Goal: Transaction & Acquisition: Obtain resource

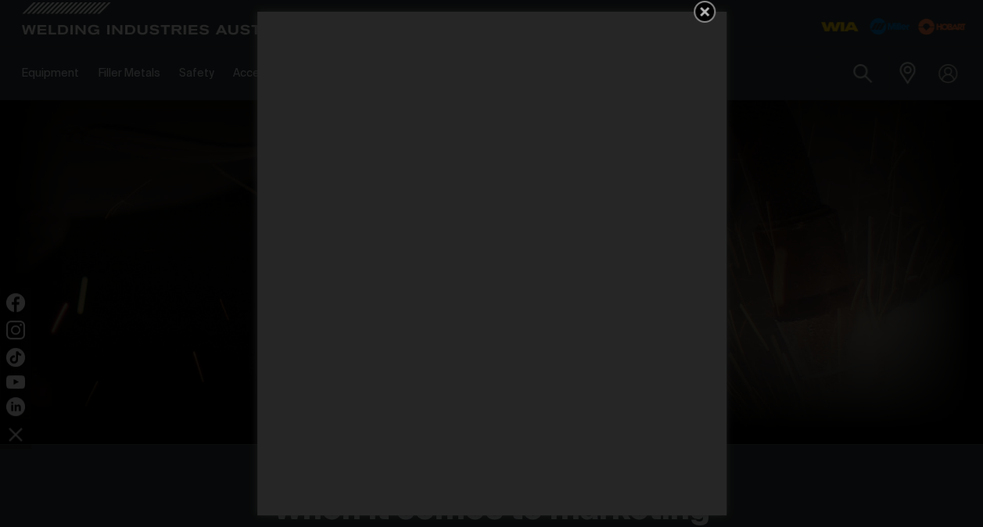
click at [701, 9] on icon "Get 5 WIA Welding Guides Free!" at bounding box center [704, 11] width 9 height 9
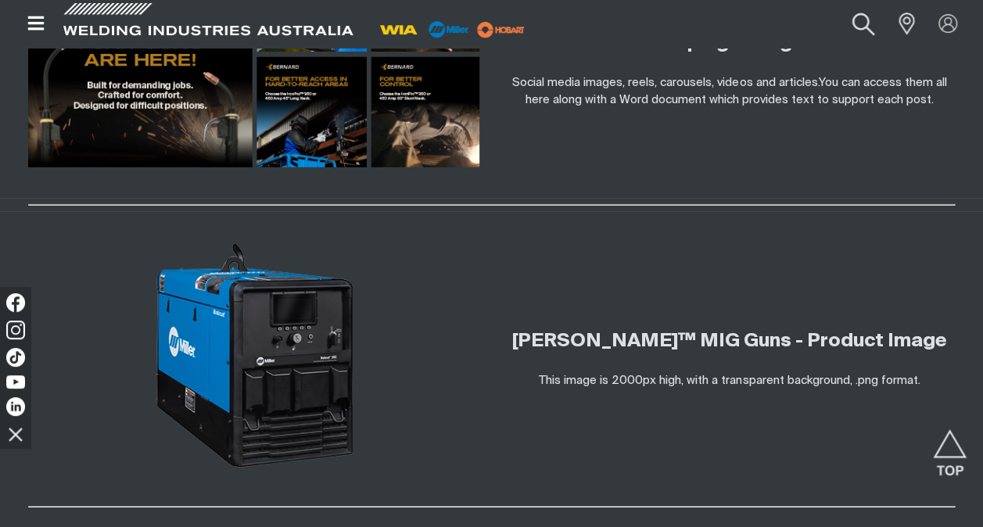
scroll to position [2502, 0]
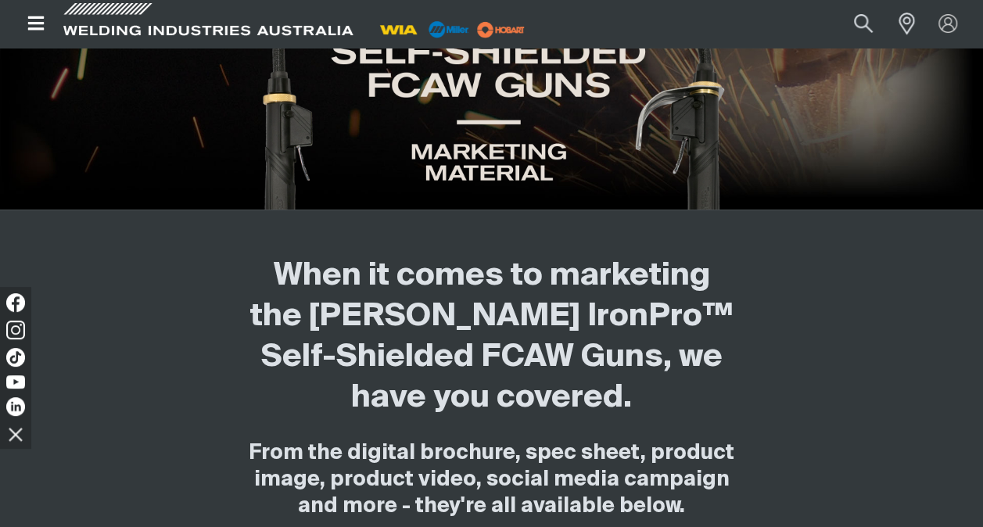
scroll to position [313, 0]
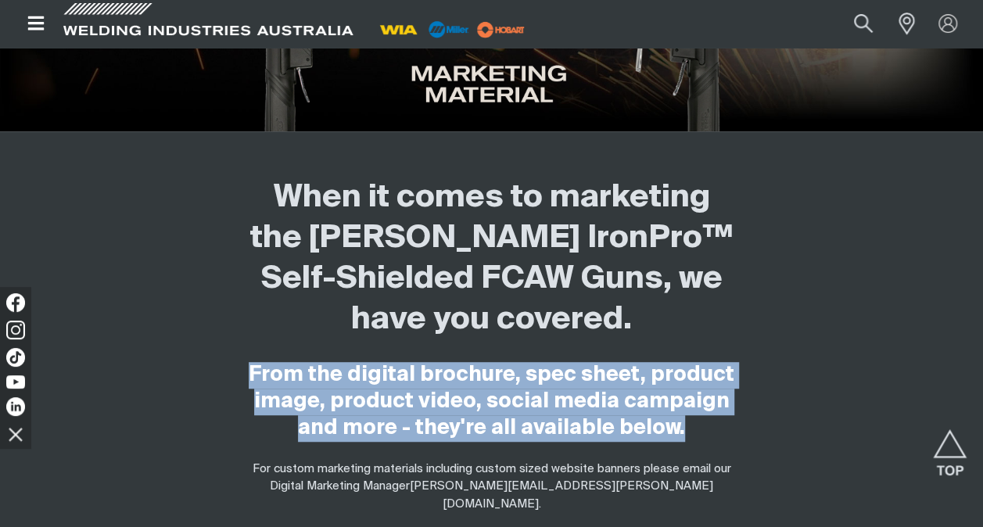
drag, startPoint x: 694, startPoint y: 432, endPoint x: 262, endPoint y: 362, distance: 438.0
click at [262, 362] on h4 "From the digital brochure, spec sheet, product image, product video, social med…" at bounding box center [491, 402] width 489 height 80
copy span "From the digital brochure, spec sheet, product image, product video, social med…"
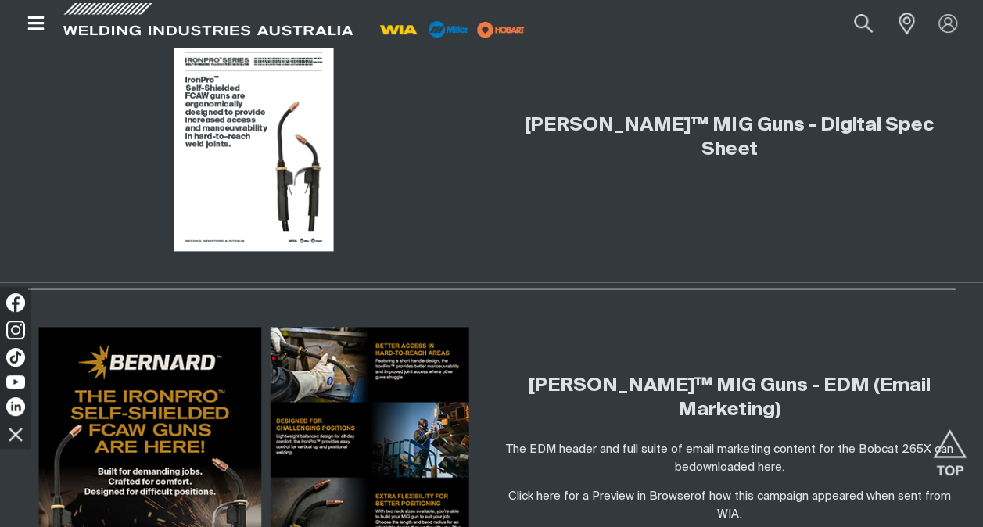
scroll to position [938, 0]
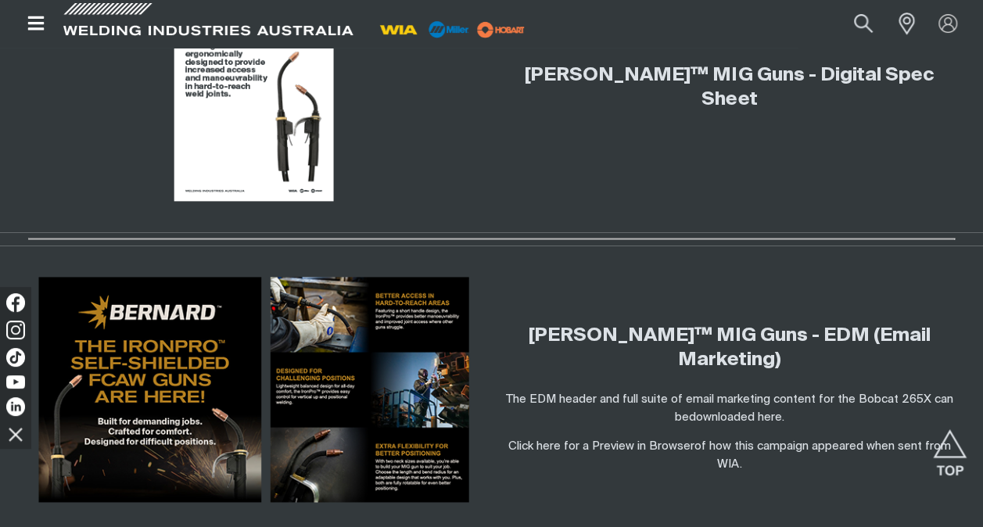
drag, startPoint x: 788, startPoint y: 347, endPoint x: 532, endPoint y: 308, distance: 259.5
click at [532, 324] on h3 "[PERSON_NAME]™ MIG Guns - EDM (Email Marketing)" at bounding box center [729, 348] width 451 height 48
copy link "[PERSON_NAME]™ MIG Guns - EDM (Email Marketing)"
drag, startPoint x: 769, startPoint y: 465, endPoint x: 764, endPoint y: 457, distance: 10.2
click at [769, 465] on div "Bernard IronPro™ MIG Guns - EDM (Email Marketing) The EDM header and full suite…" at bounding box center [729, 389] width 451 height 225
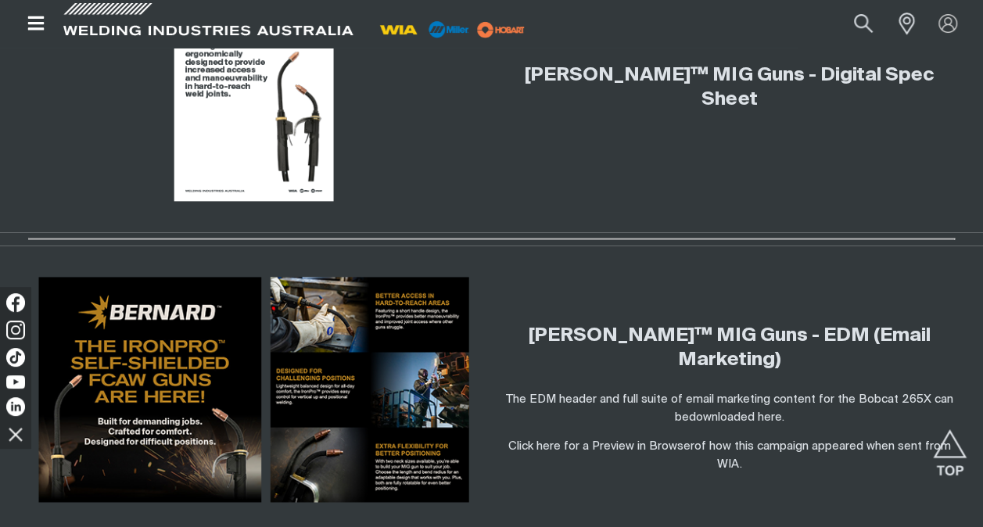
drag, startPoint x: 758, startPoint y: 448, endPoint x: 536, endPoint y: 307, distance: 262.9
click at [536, 324] on div "Bernard IronPro™ MIG Guns - EDM (Email Marketing) The EDM header and full suite…" at bounding box center [729, 398] width 451 height 149
copy div "Bernard IronPro™ MIG Guns - EDM (Email Marketing) The EDM header and full suite…"
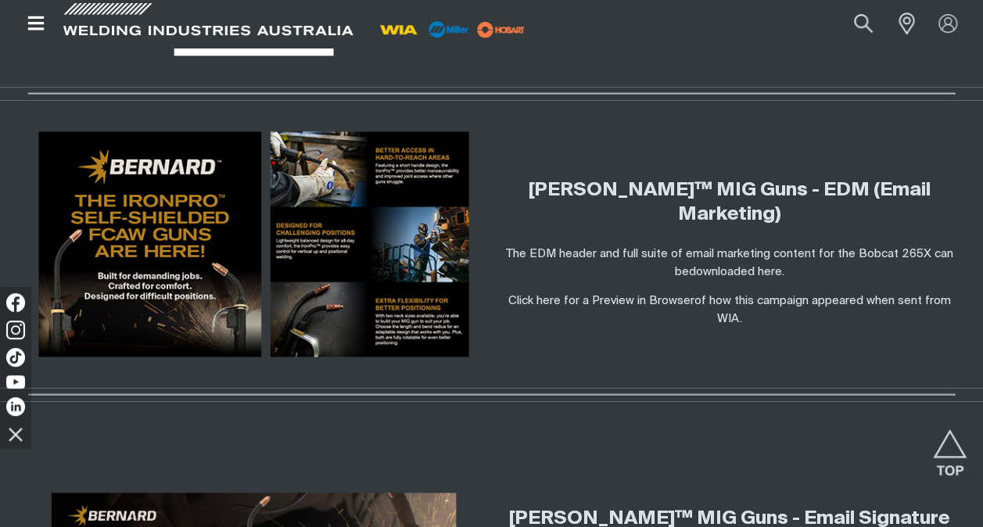
scroll to position [1251, 0]
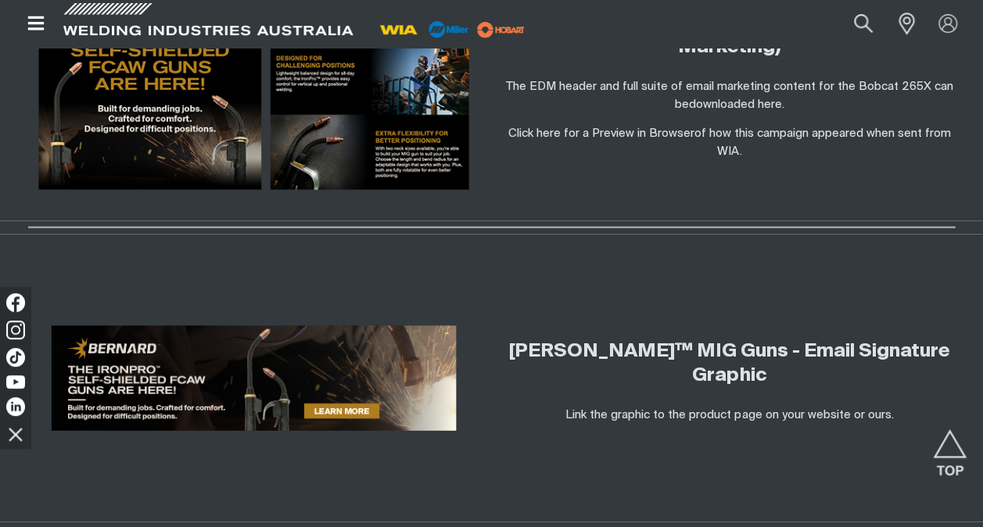
drag, startPoint x: 791, startPoint y: 361, endPoint x: 513, endPoint y: 322, distance: 281.1
click at [513, 339] on h3 "[PERSON_NAME]™ MIG Guns - Email Signature Graphic" at bounding box center [729, 363] width 451 height 48
copy link "[PERSON_NAME]™ MIG Guns - Email Signature Graphic"
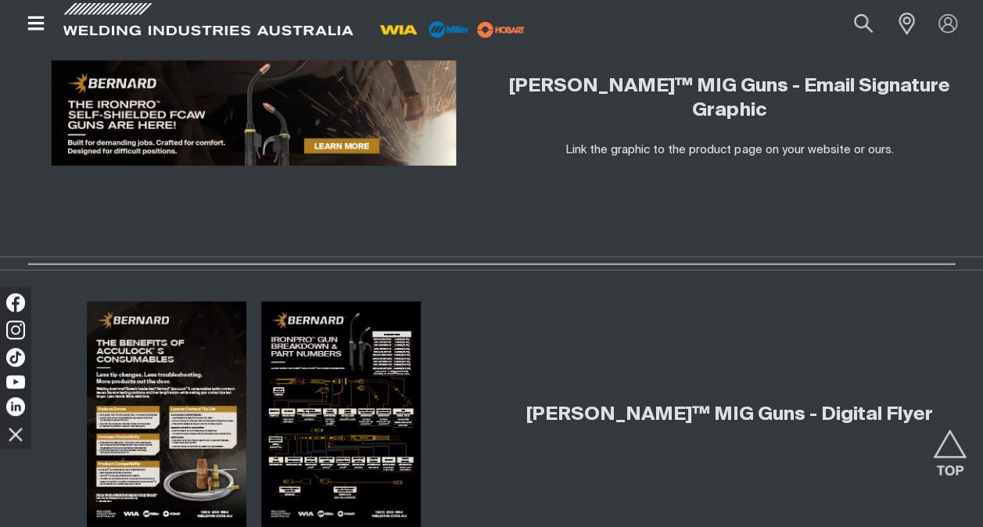
scroll to position [1564, 0]
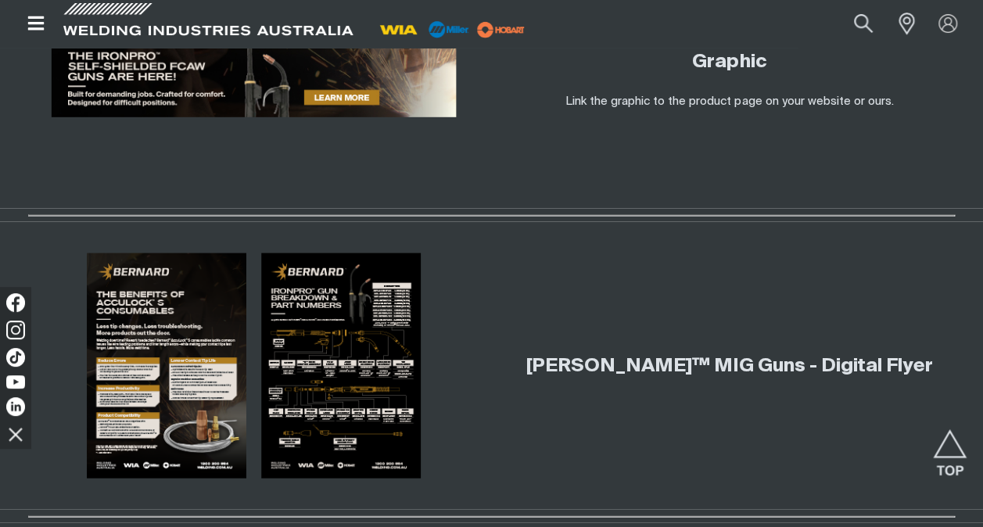
drag, startPoint x: 951, startPoint y: 357, endPoint x: 486, endPoint y: 334, distance: 465.1
click at [487, 334] on div "[PERSON_NAME]™ MIG Guns - Digital Flyer" at bounding box center [491, 366] width 983 height 288
copy div "[PERSON_NAME]™ MIG Guns - Digital Flyer"
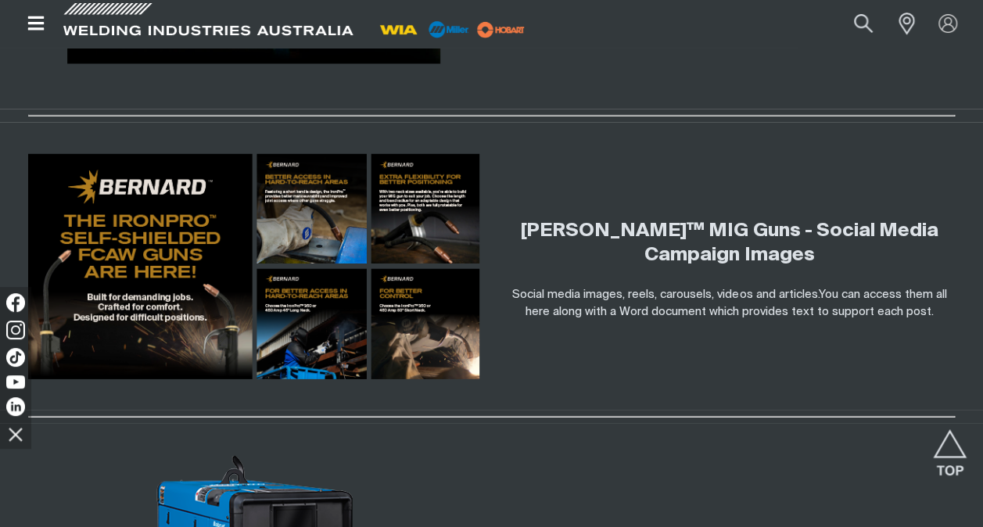
scroll to position [2268, 0]
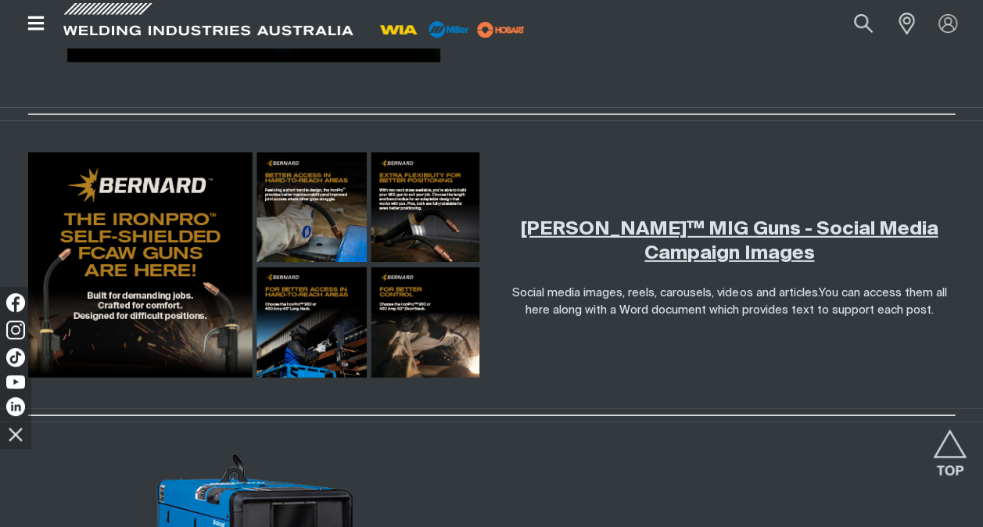
drag, startPoint x: 948, startPoint y: 293, endPoint x: 535, endPoint y: 206, distance: 422.1
click at [535, 217] on div "Bernard IronPro™ MIG Guns - Social Media Campaign Images Social media images, r…" at bounding box center [729, 268] width 451 height 102
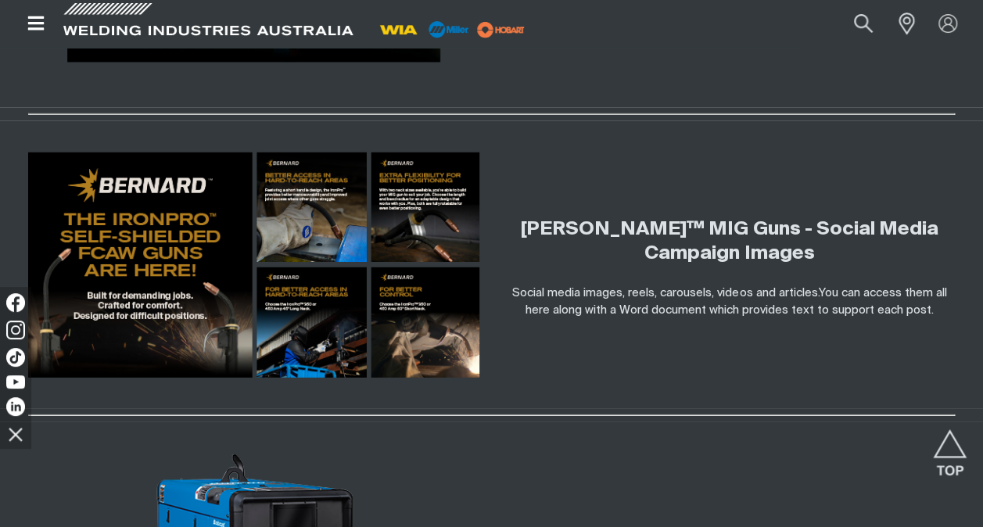
copy div "Bernard IronPro™ MIG Guns - Social Media Campaign Images Social media images, r…"
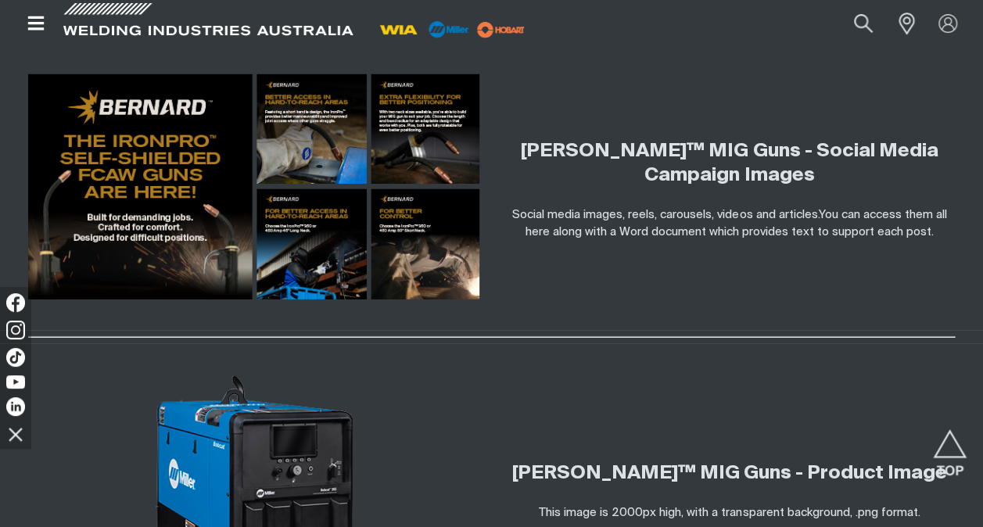
scroll to position [2424, 0]
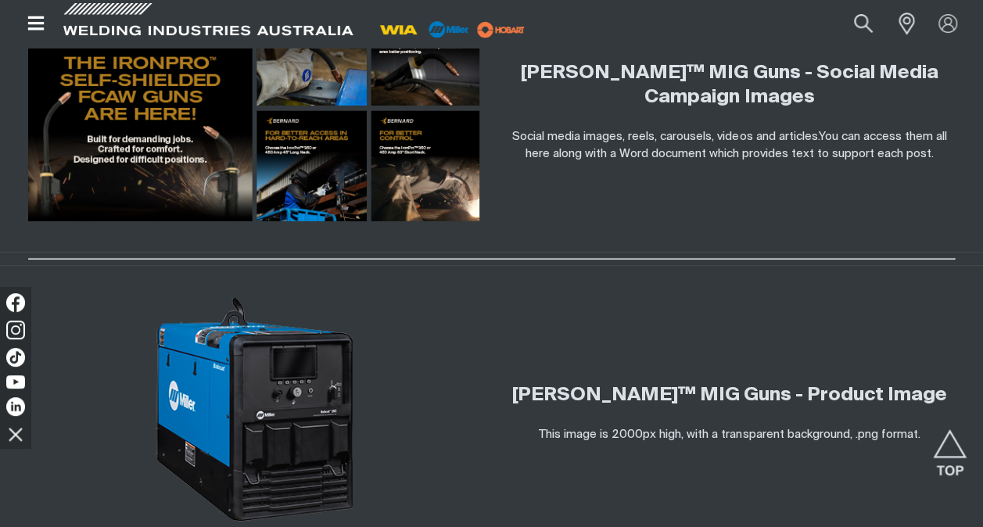
drag, startPoint x: 943, startPoint y: 379, endPoint x: 514, endPoint y: 360, distance: 429.8
click at [514, 364] on div "Bernard IronPro™ MIG Guns - Product Image This image is 2000px high, with a tra…" at bounding box center [729, 409] width 451 height 91
copy link "[PERSON_NAME]™ MIG Guns - Product Image"
